Goal: Information Seeking & Learning: Find specific fact

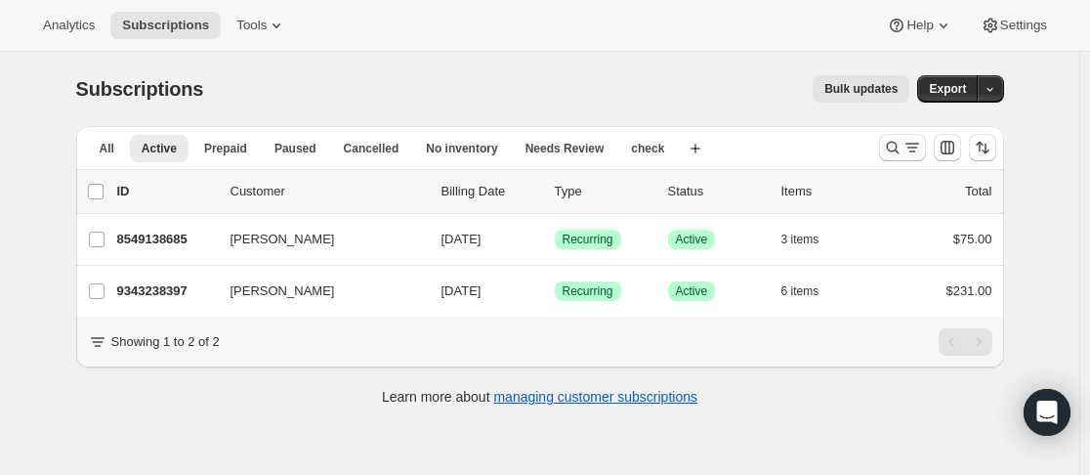
click at [888, 141] on icon "Search and filter results" at bounding box center [893, 148] width 20 height 20
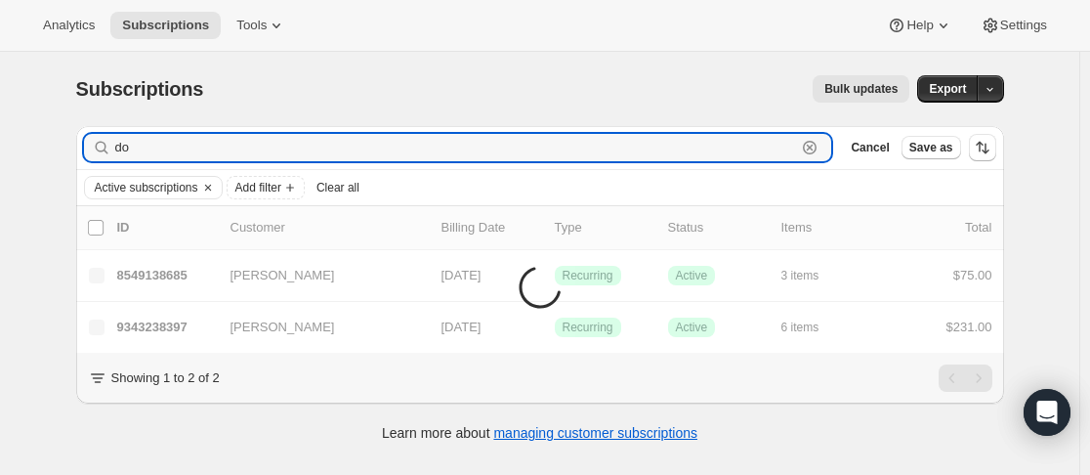
type input "d"
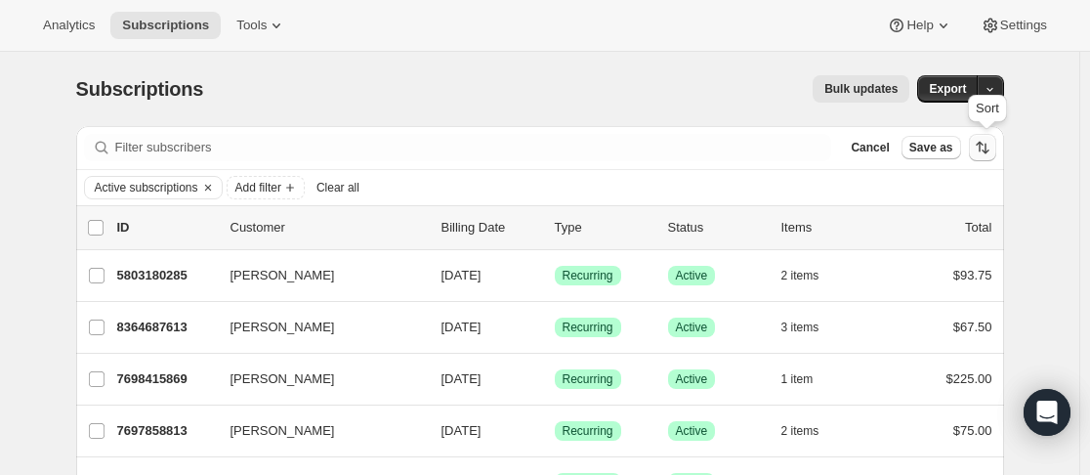
click at [996, 154] on button "Sort the results" at bounding box center [982, 147] width 27 height 27
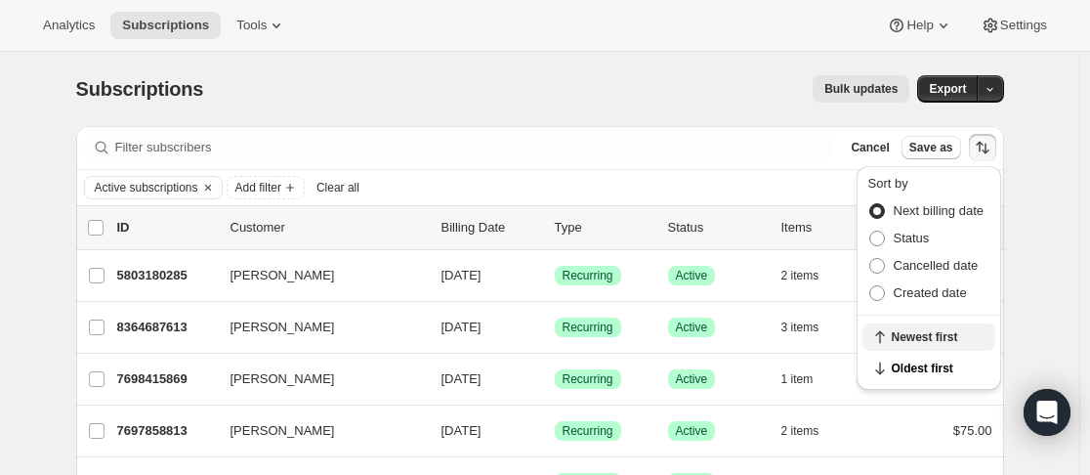
click at [938, 331] on span "Newest first" at bounding box center [938, 337] width 92 height 16
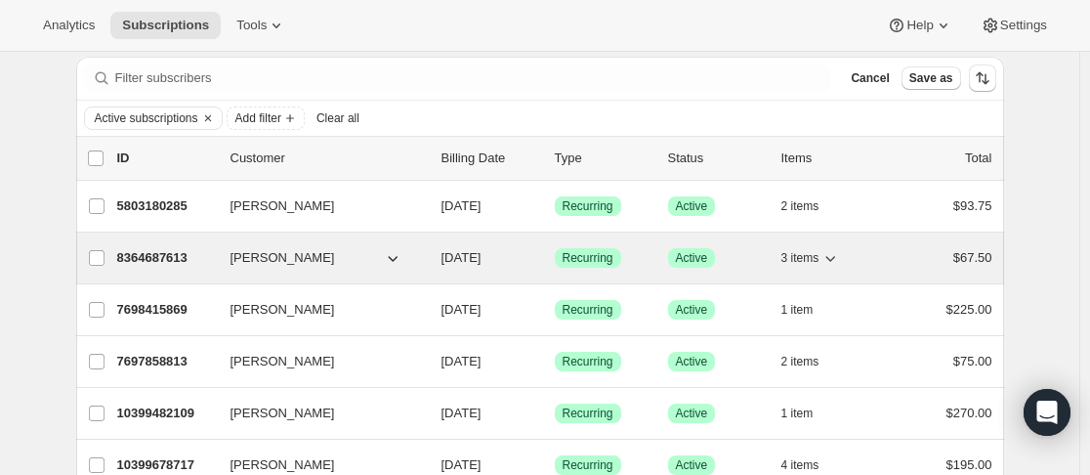
scroll to position [98, 0]
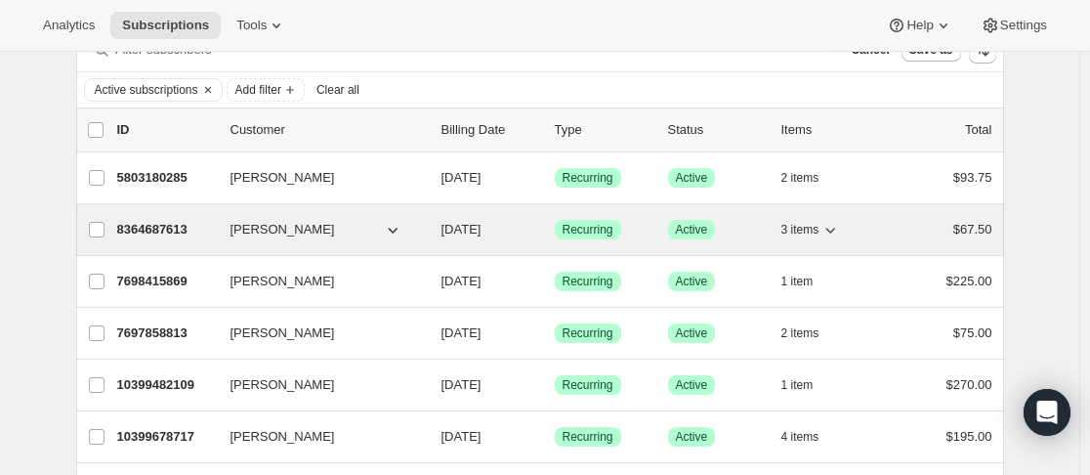
click at [215, 230] on p "8364687613" at bounding box center [166, 230] width 98 height 20
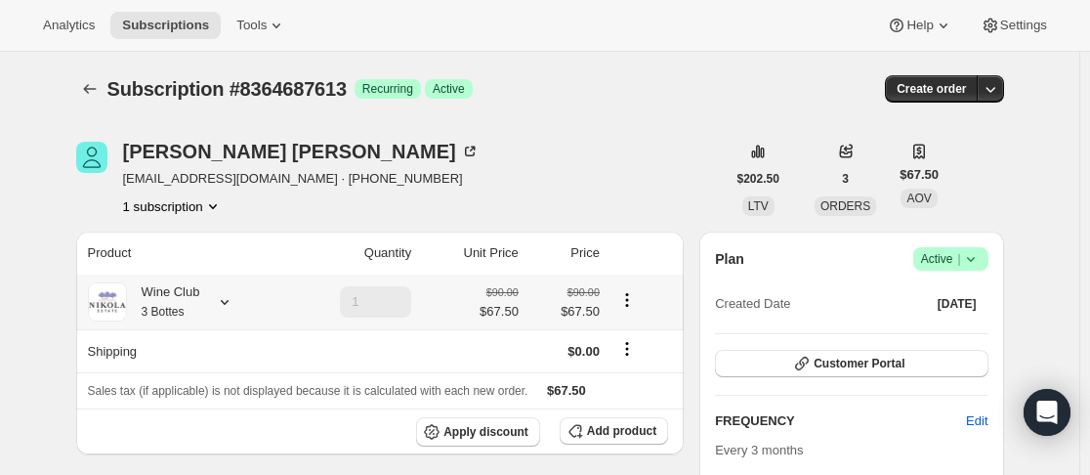
click at [222, 306] on icon at bounding box center [225, 302] width 20 height 20
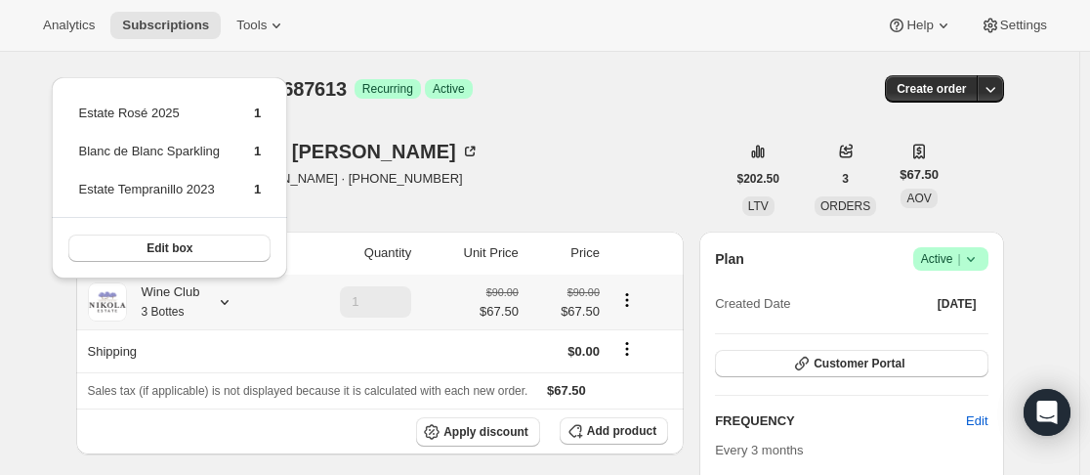
click at [224, 306] on icon at bounding box center [225, 302] width 20 height 20
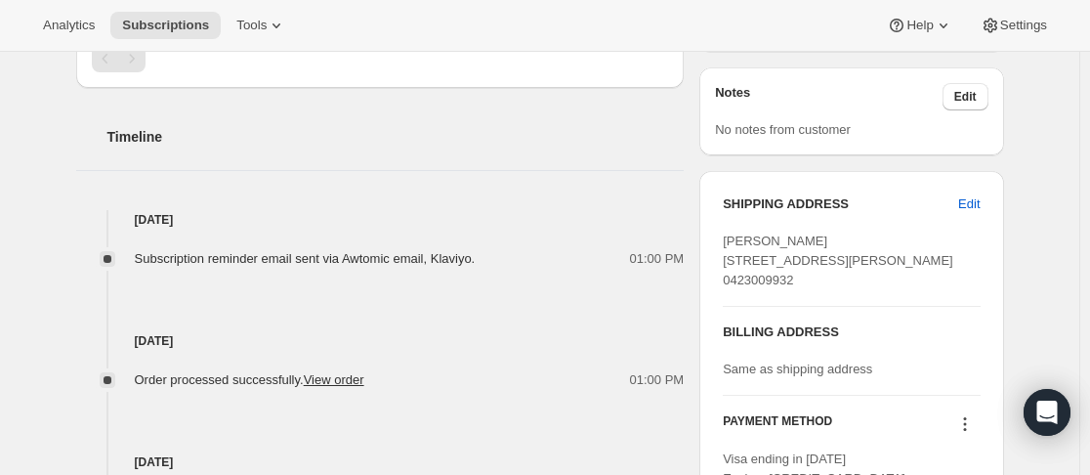
scroll to position [684, 0]
drag, startPoint x: 718, startPoint y: 238, endPoint x: 791, endPoint y: 234, distance: 73.4
click at [862, 244] on div "SHIPPING ADDRESS Edit [PERSON_NAME] [STREET_ADDRESS][PERSON_NAME] 0423009932 BI…" at bounding box center [851, 342] width 304 height 341
copy span "[PERSON_NAME]"
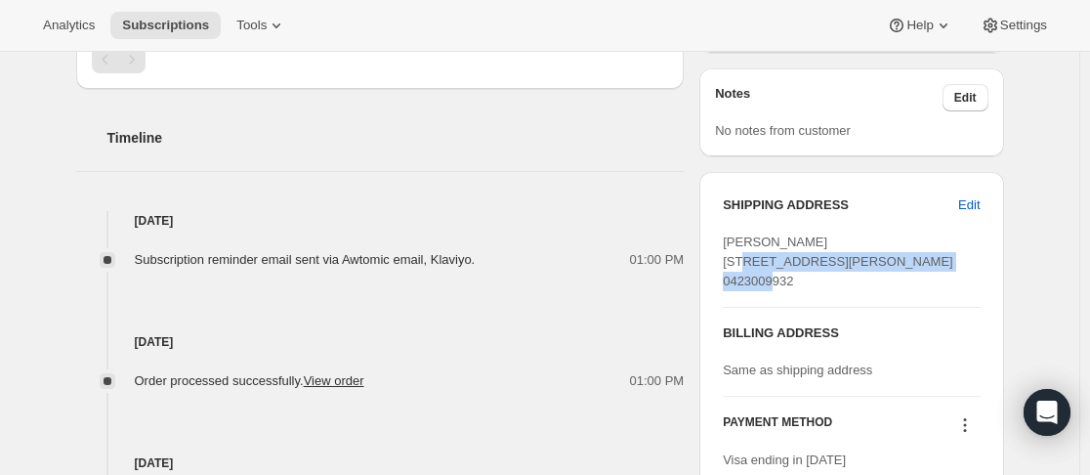
drag, startPoint x: 753, startPoint y: 266, endPoint x: 886, endPoint y: 277, distance: 133.4
click at [886, 277] on div "SHIPPING ADDRESS Edit [PERSON_NAME] [STREET_ADDRESS][PERSON_NAME] 0423009932 BI…" at bounding box center [851, 342] width 304 height 341
copy span "[STREET_ADDRESS][PERSON_NAME]"
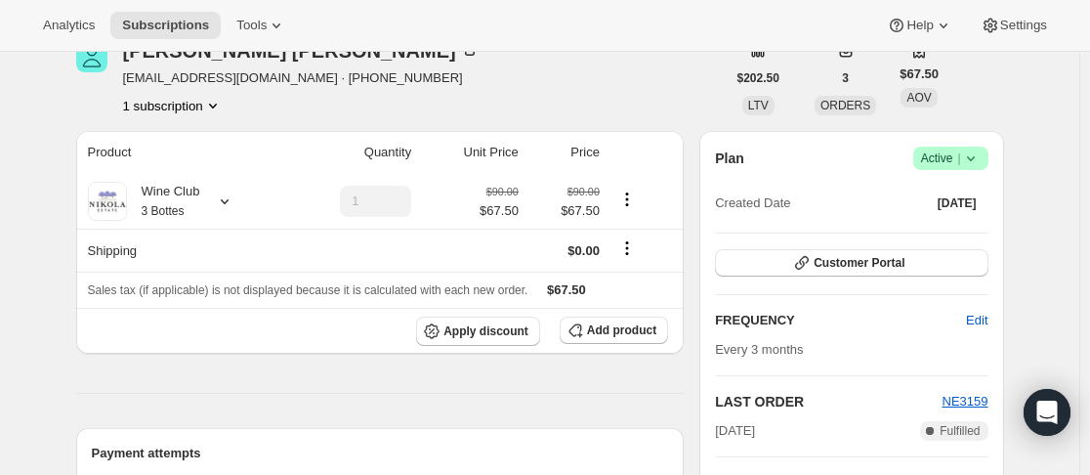
scroll to position [0, 0]
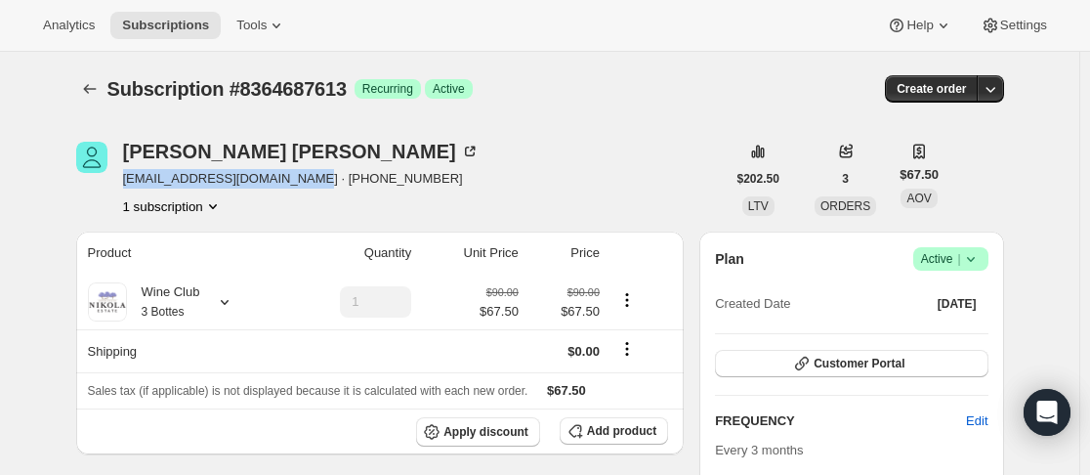
drag, startPoint x: 123, startPoint y: 181, endPoint x: 307, endPoint y: 190, distance: 183.9
click at [307, 190] on div "[PERSON_NAME] [EMAIL_ADDRESS][DOMAIN_NAME] · [PHONE_NUMBER] 1 subscription" at bounding box center [401, 179] width 650 height 74
copy span "[EMAIL_ADDRESS][DOMAIN_NAME]"
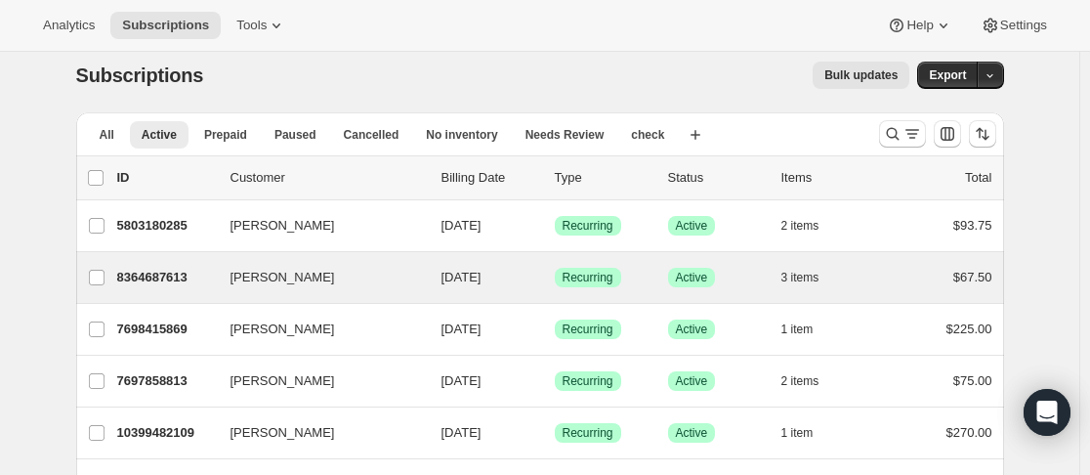
scroll to position [98, 0]
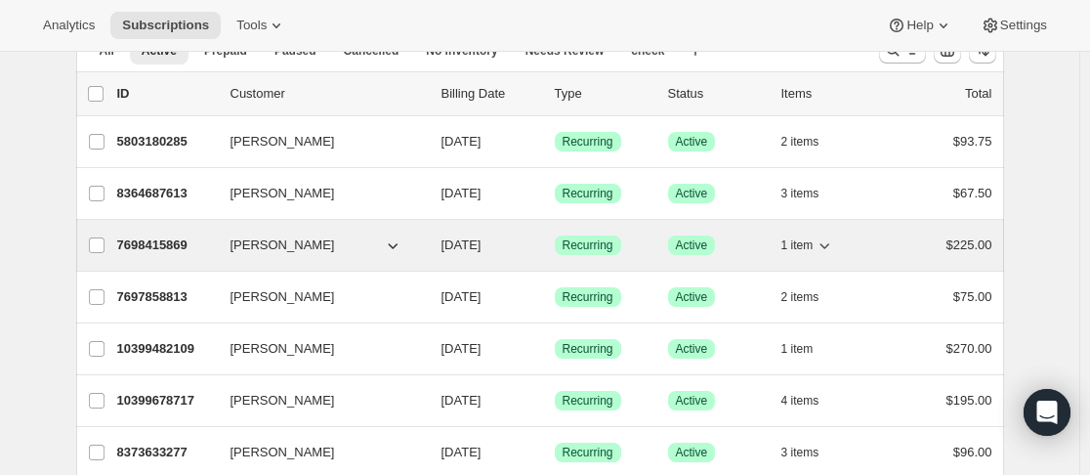
click at [215, 244] on p "7698415869" at bounding box center [166, 245] width 98 height 20
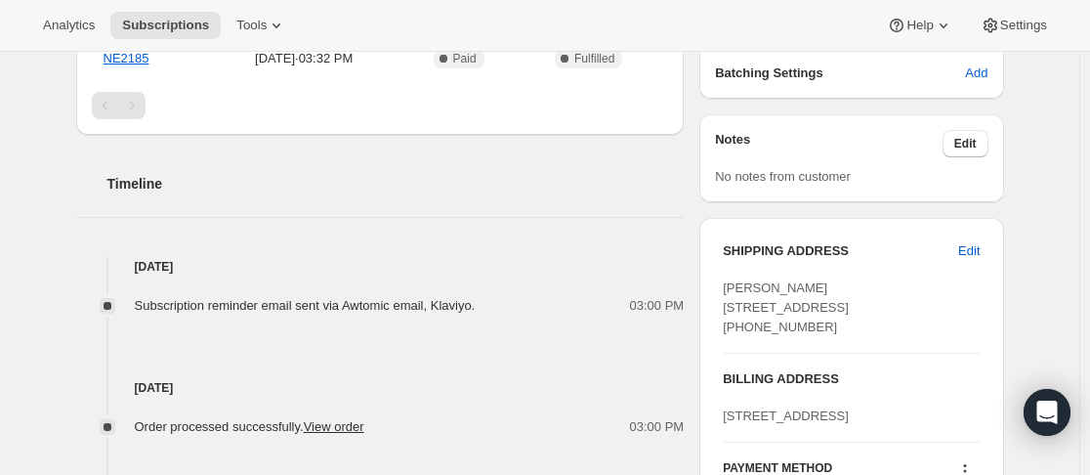
scroll to position [684, 0]
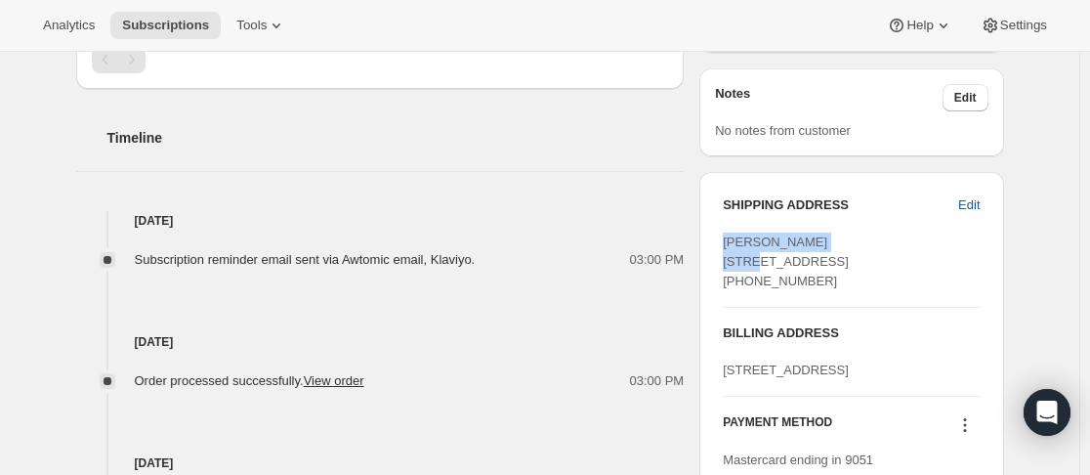
drag, startPoint x: 717, startPoint y: 237, endPoint x: 843, endPoint y: 241, distance: 126.1
click at [843, 241] on div "SHIPPING ADDRESS Edit [PERSON_NAME][GEOGRAPHIC_DATA][STREET_ADDRESS] [PHONE_NUM…" at bounding box center [851, 342] width 304 height 341
copy span "[PERSON_NAME]"
drag, startPoint x: 719, startPoint y: 267, endPoint x: 847, endPoint y: 274, distance: 128.2
click at [847, 274] on div "SHIPPING ADDRESS Edit [PERSON_NAME][GEOGRAPHIC_DATA][STREET_ADDRESS] [PHONE_NUM…" at bounding box center [851, 342] width 304 height 341
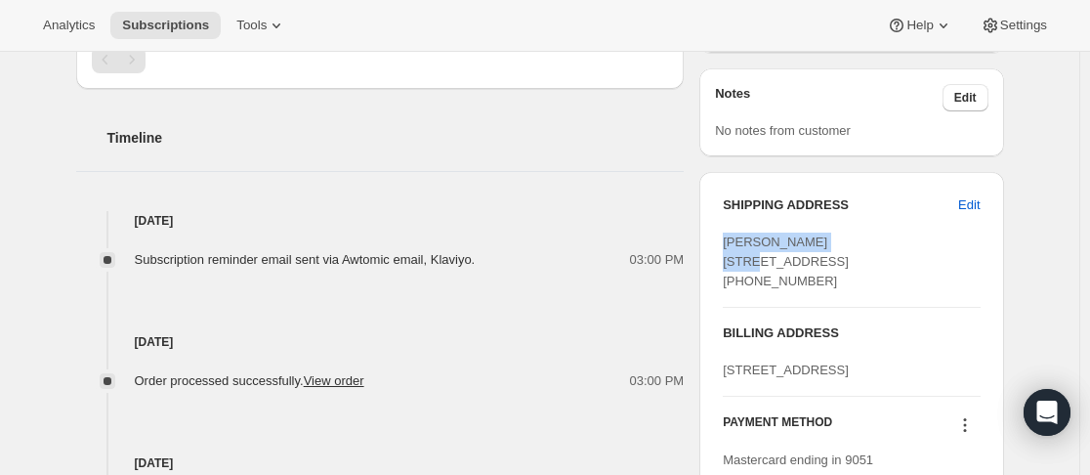
copy span "[STREET_ADDRESS]"
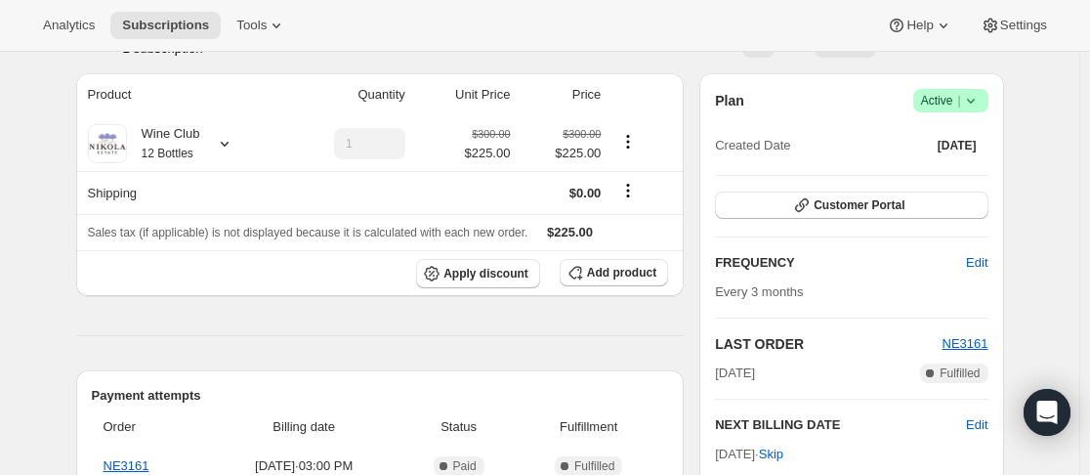
scroll to position [0, 0]
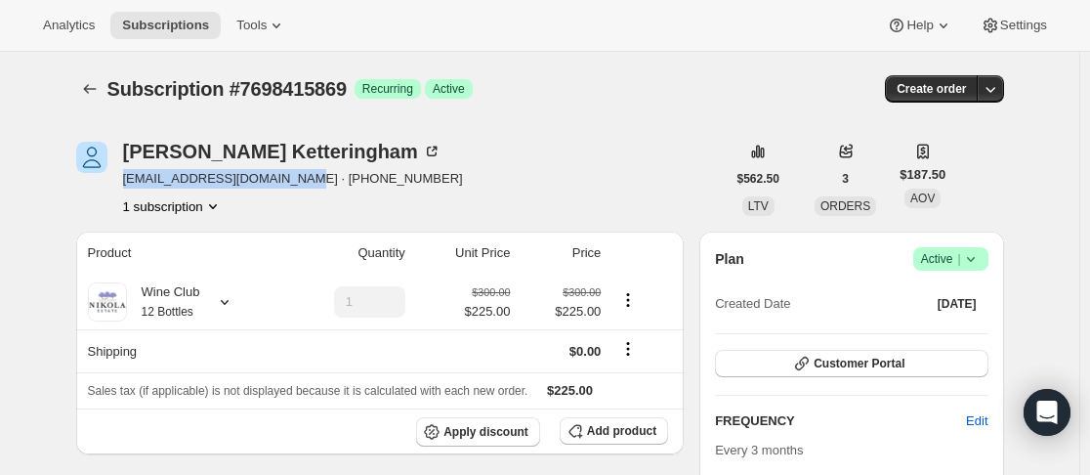
drag, startPoint x: 154, startPoint y: 176, endPoint x: 292, endPoint y: 182, distance: 137.8
click at [292, 182] on div "[PERSON_NAME] [EMAIL_ADDRESS][DOMAIN_NAME] · [PHONE_NUMBER] 1 subscription" at bounding box center [401, 179] width 650 height 74
copy span "[EMAIL_ADDRESS][DOMAIN_NAME]"
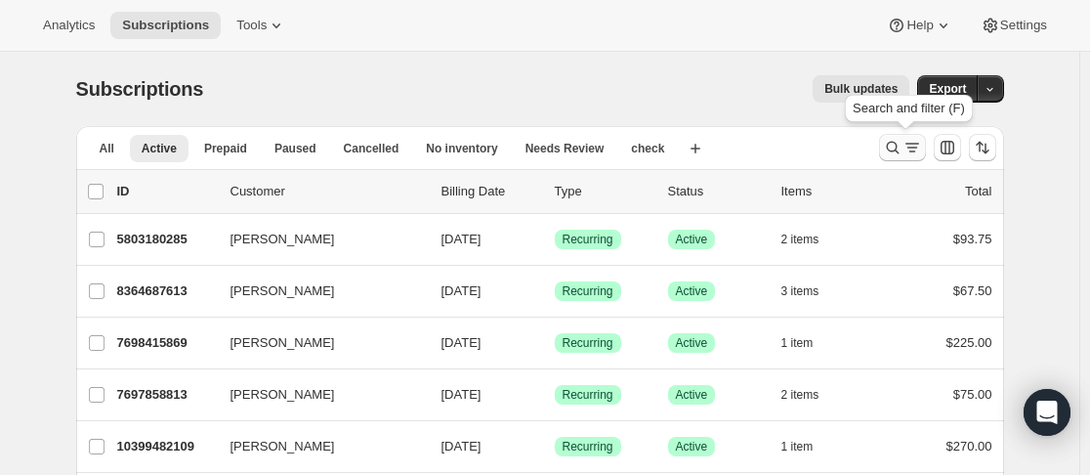
click at [895, 149] on icon "Search and filter results" at bounding box center [893, 148] width 20 height 20
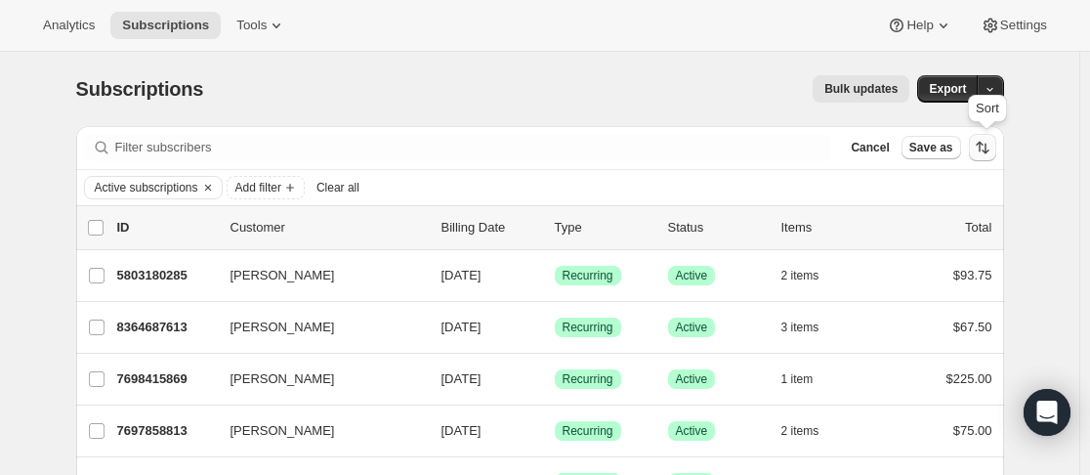
click at [983, 147] on icon "Sort the results" at bounding box center [979, 147] width 7 height 11
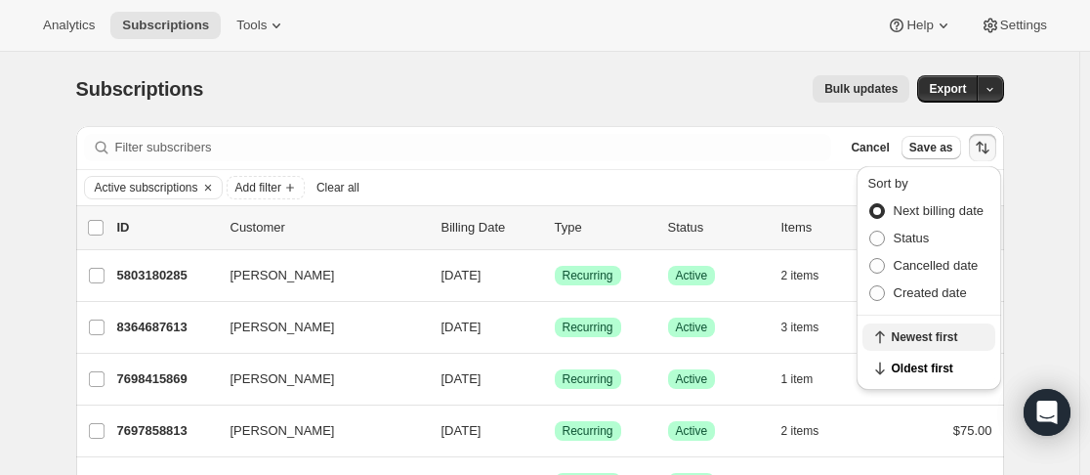
click at [933, 341] on span "Newest first" at bounding box center [938, 337] width 92 height 16
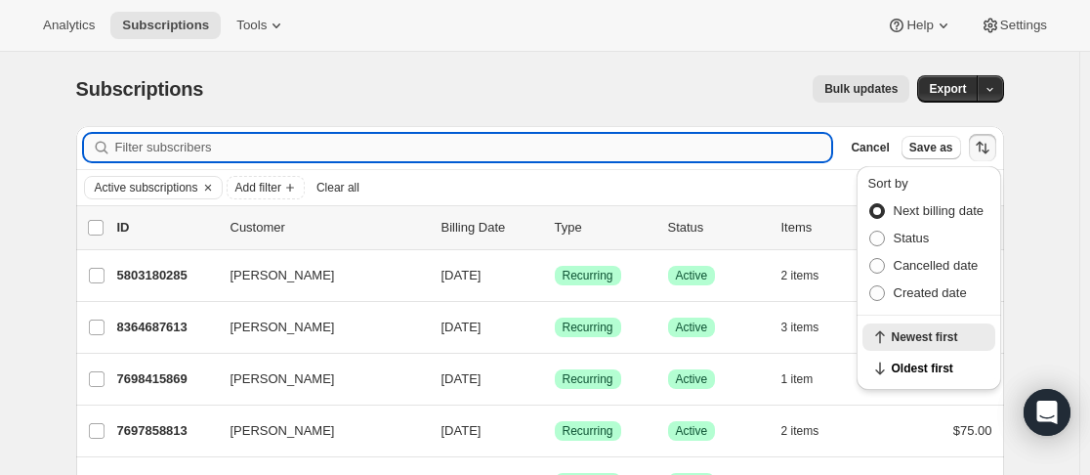
click at [832, 151] on input "Filter subscribers" at bounding box center [473, 147] width 717 height 27
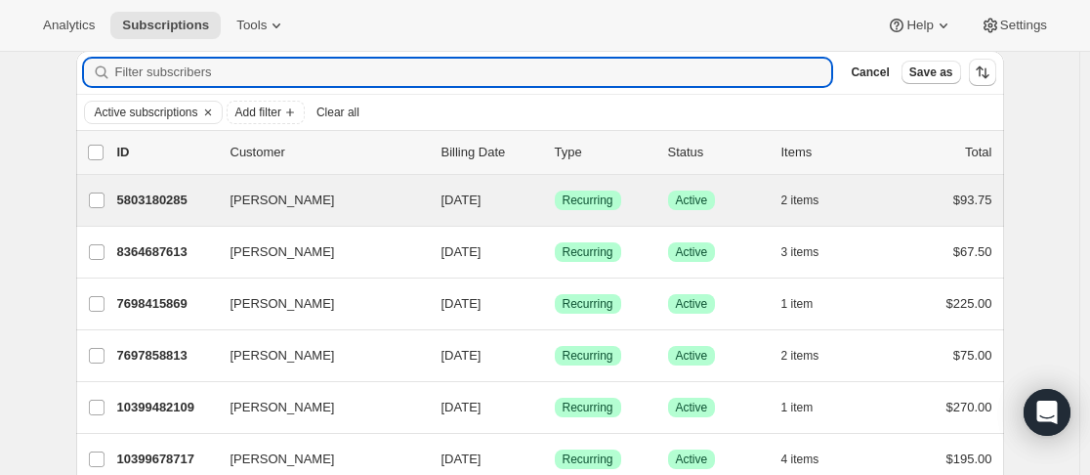
scroll to position [98, 0]
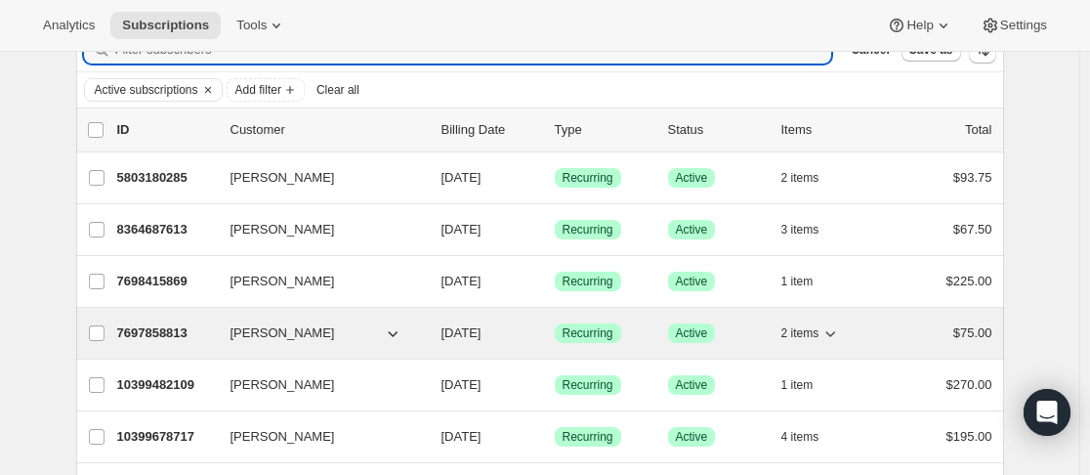
click at [215, 330] on p "7697858813" at bounding box center [166, 333] width 98 height 20
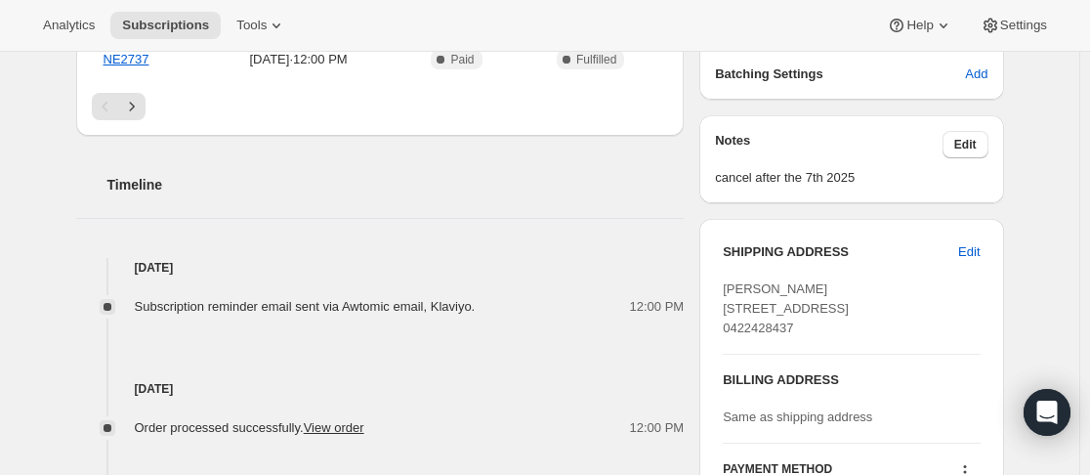
scroll to position [684, 0]
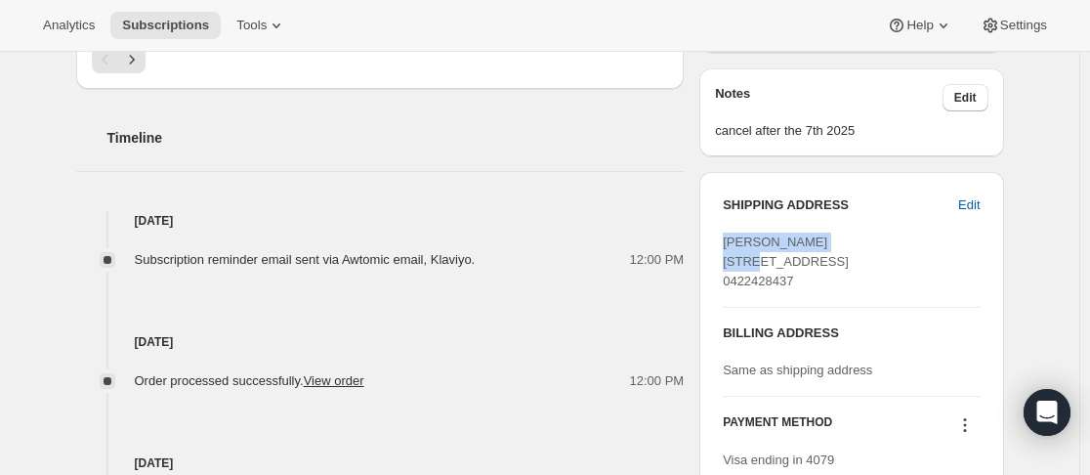
drag, startPoint x: 727, startPoint y: 241, endPoint x: 841, endPoint y: 243, distance: 114.3
click at [841, 243] on div "SHIPPING ADDRESS Edit [PERSON_NAME][GEOGRAPHIC_DATA][STREET_ADDRESS] 0422428437…" at bounding box center [851, 342] width 304 height 341
click at [1024, 249] on div "Subscription #7697858813. This page is ready Subscription #7697858813 Success R…" at bounding box center [540, 130] width 975 height 1525
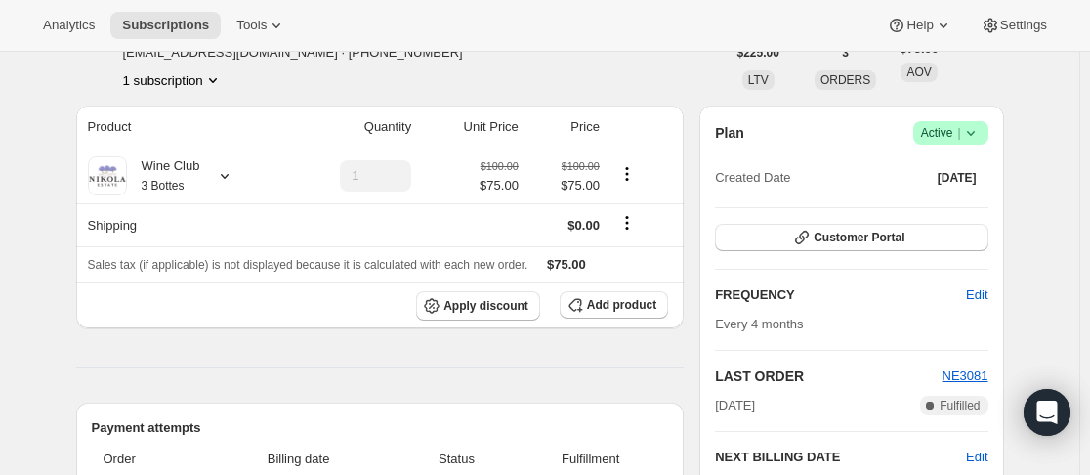
scroll to position [0, 0]
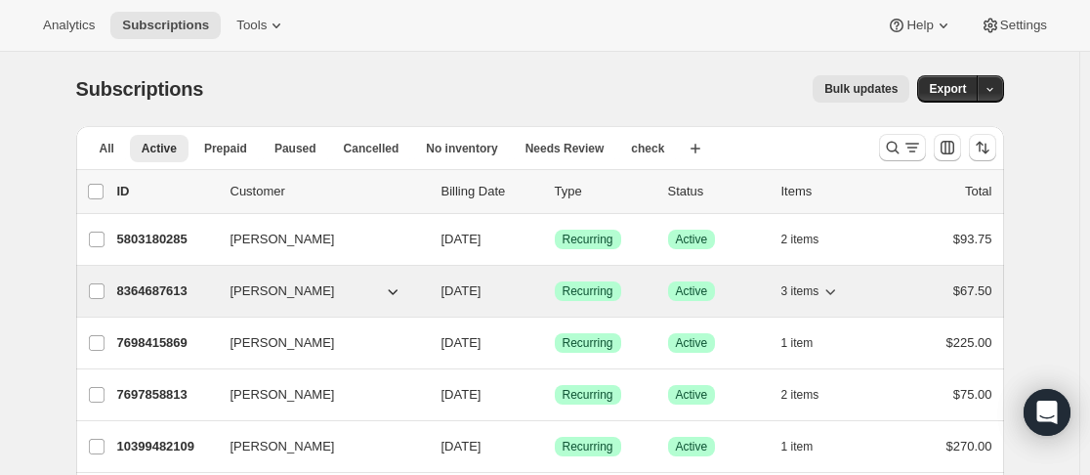
click at [224, 288] on div "8364687613 [PERSON_NAME] [DATE] Success Recurring Success Active 3 items $67.50" at bounding box center [554, 290] width 875 height 27
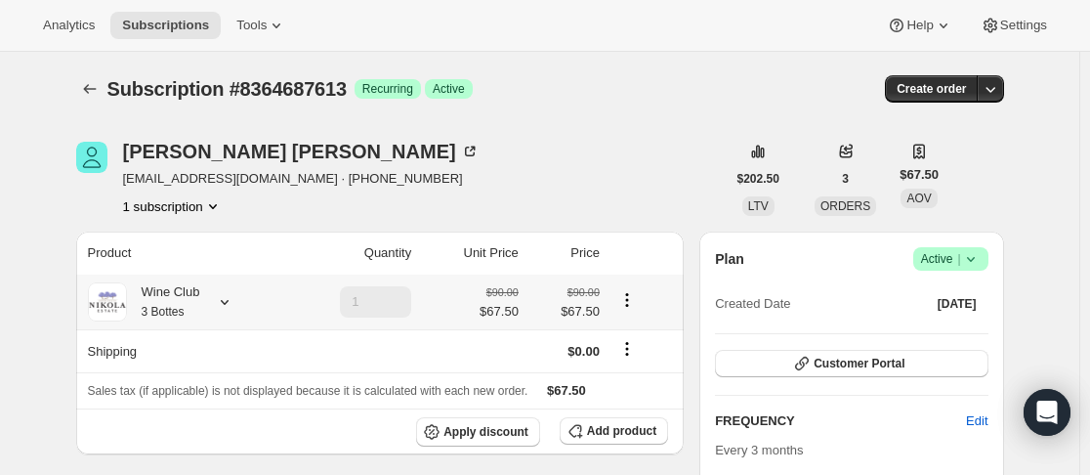
click at [231, 307] on icon at bounding box center [225, 302] width 20 height 20
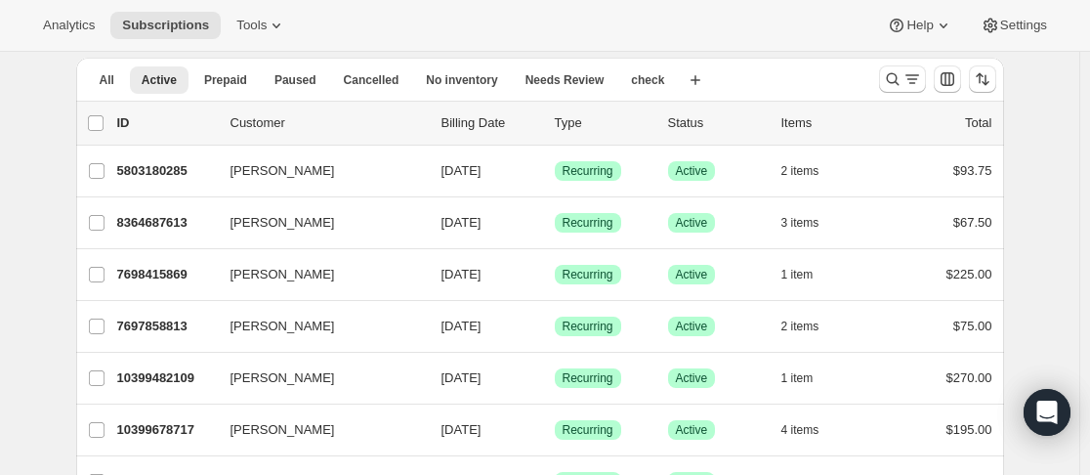
scroll to position [98, 0]
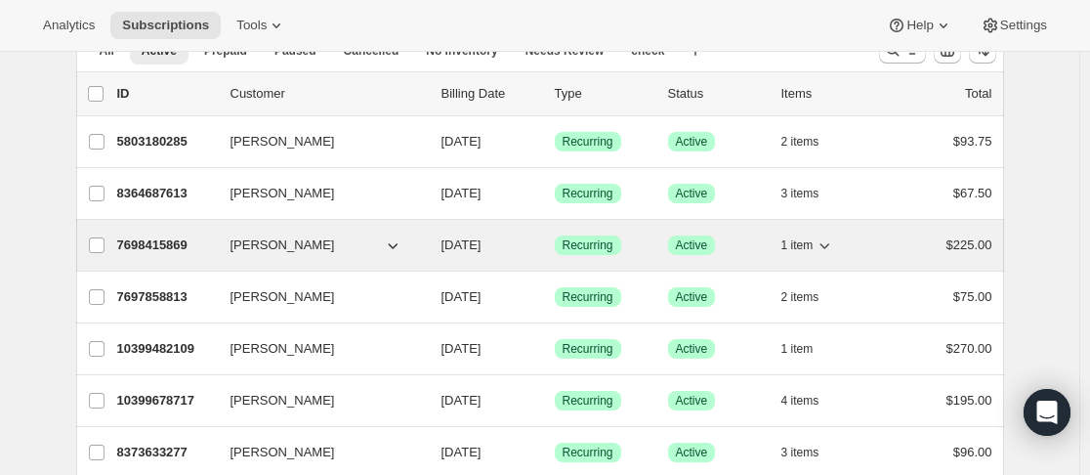
click at [223, 250] on div "7698415869 [PERSON_NAME] [DATE] Success Recurring Success Active 1 item $225.00" at bounding box center [554, 244] width 875 height 27
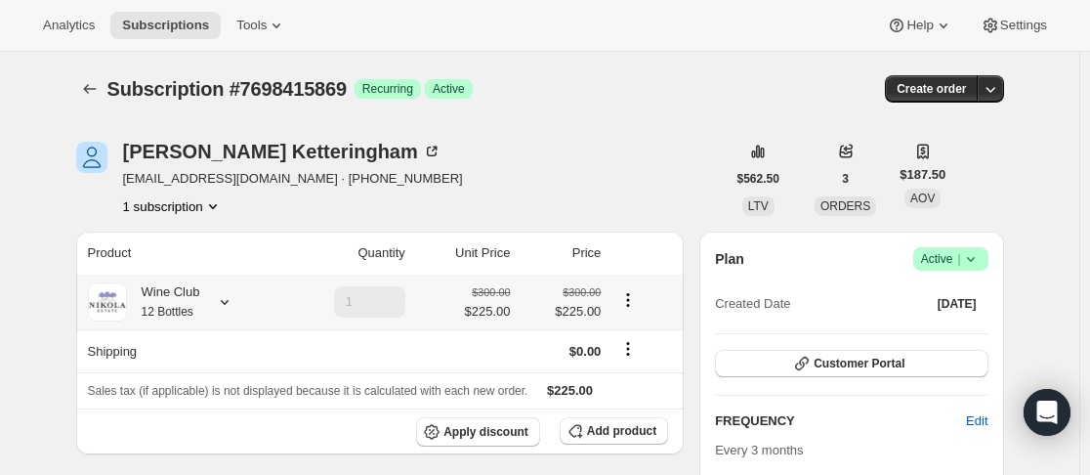
click at [234, 307] on icon at bounding box center [225, 302] width 20 height 20
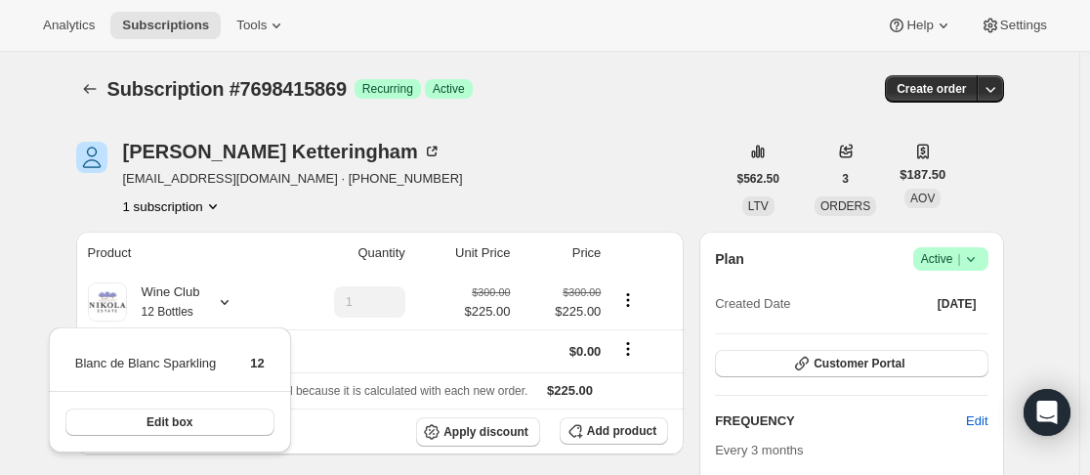
click at [676, 159] on div "[PERSON_NAME] [EMAIL_ADDRESS][DOMAIN_NAME] · [PHONE_NUMBER] 1 subscription" at bounding box center [401, 179] width 650 height 74
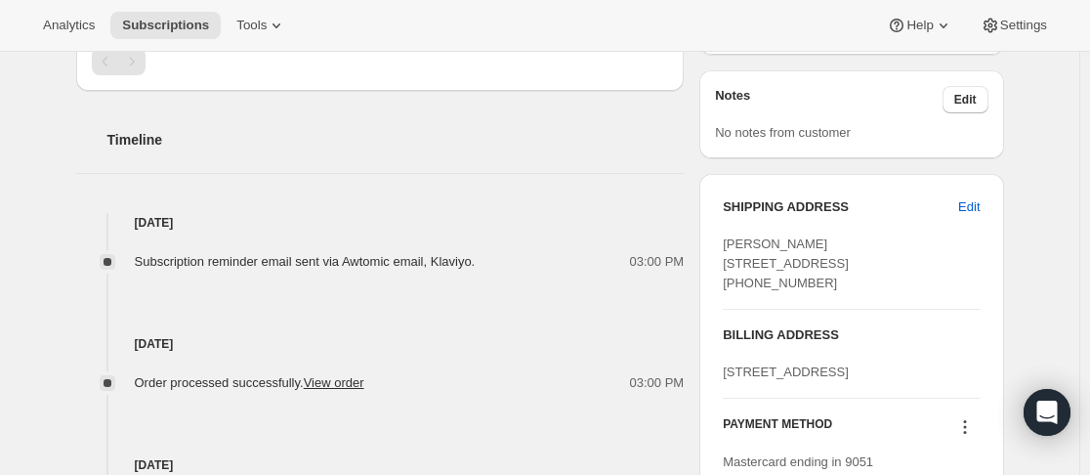
scroll to position [684, 0]
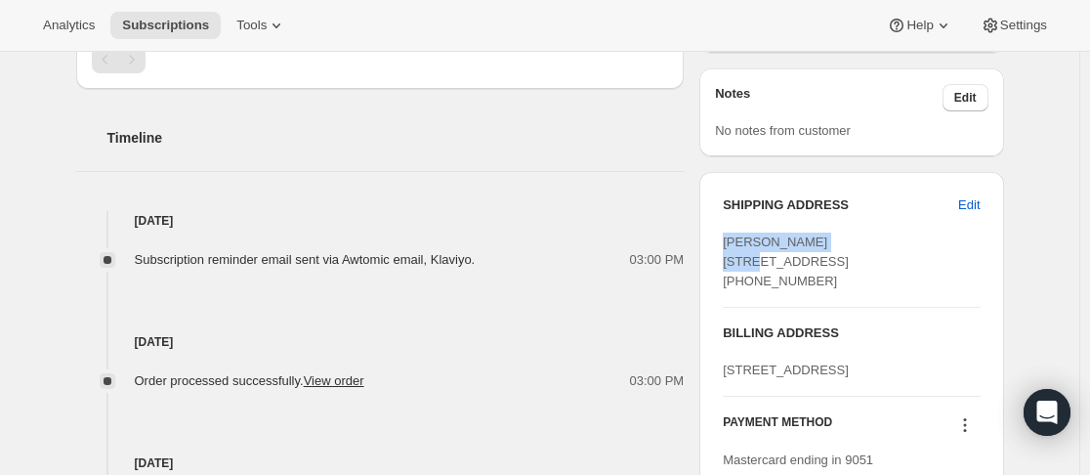
drag, startPoint x: 718, startPoint y: 238, endPoint x: 867, endPoint y: 233, distance: 149.5
click at [867, 233] on div "SHIPPING ADDRESS Edit [PERSON_NAME][GEOGRAPHIC_DATA][STREET_ADDRESS] [PHONE_NUM…" at bounding box center [851, 342] width 304 height 341
copy span "[PERSON_NAME]"
drag, startPoint x: 728, startPoint y: 266, endPoint x: 845, endPoint y: 277, distance: 117.8
click at [851, 277] on div "[PERSON_NAME] [STREET_ADDRESS] [PHONE_NUMBER]" at bounding box center [851, 261] width 257 height 59
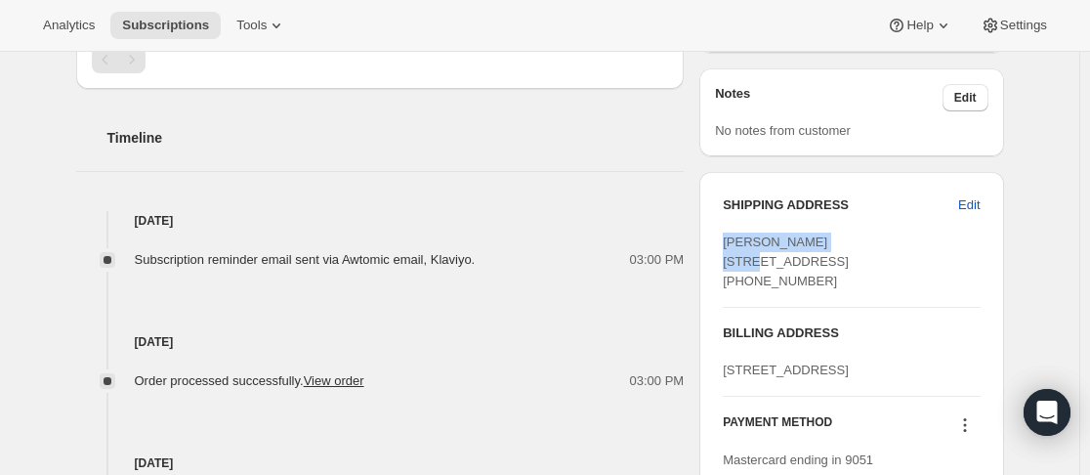
copy span "[STREET_ADDRESS]"
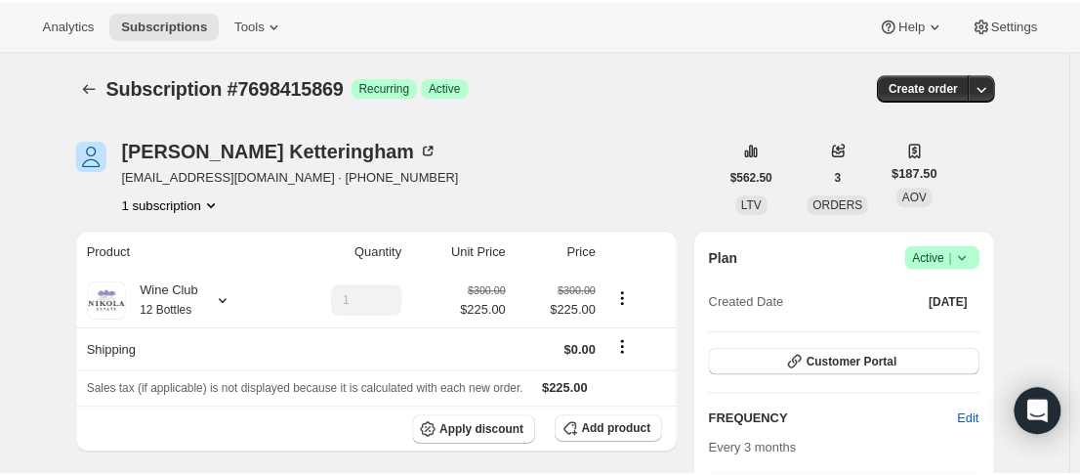
scroll to position [0, 0]
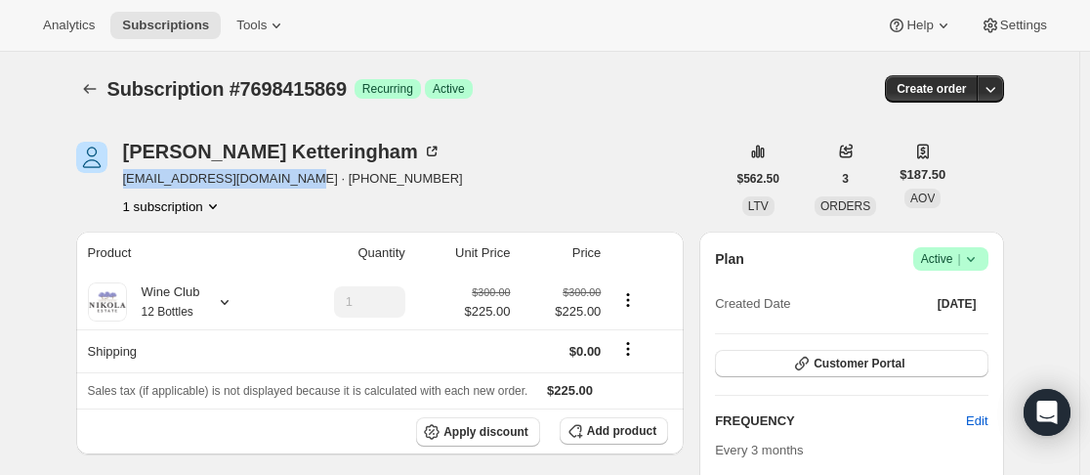
drag, startPoint x: 125, startPoint y: 183, endPoint x: 287, endPoint y: 180, distance: 162.2
click at [287, 180] on div "[PERSON_NAME] [EMAIL_ADDRESS][DOMAIN_NAME] · [PHONE_NUMBER] 1 subscription" at bounding box center [401, 179] width 650 height 74
copy span "[EMAIL_ADDRESS][DOMAIN_NAME]"
